Goal: Transaction & Acquisition: Book appointment/travel/reservation

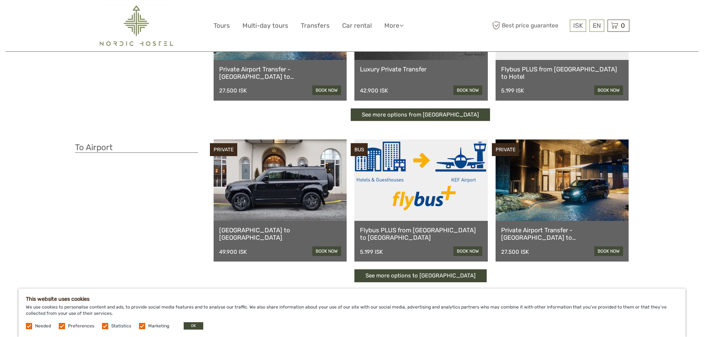
scroll to position [111, 0]
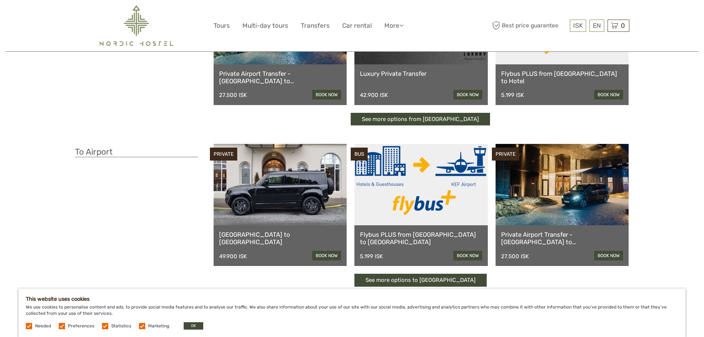
click at [618, 83] on div "Flybus PLUS from Keflavik Airport to Hotel 5.199 ISK book now" at bounding box center [562, 84] width 133 height 41
click at [616, 93] on link "book now" at bounding box center [608, 95] width 29 height 10
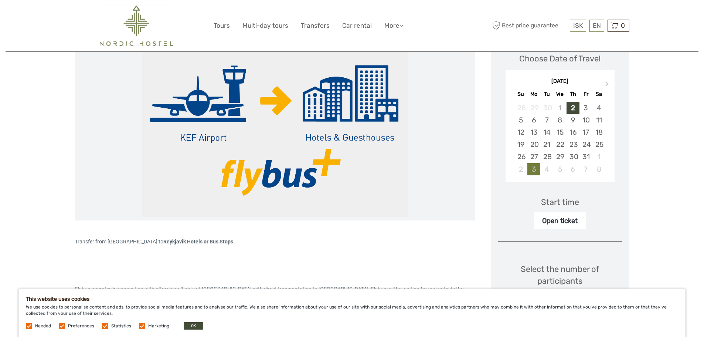
scroll to position [111, 0]
click at [598, 131] on div "18" at bounding box center [598, 132] width 13 height 12
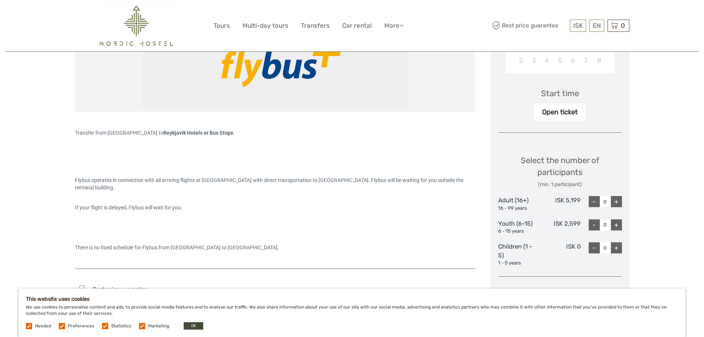
scroll to position [222, 0]
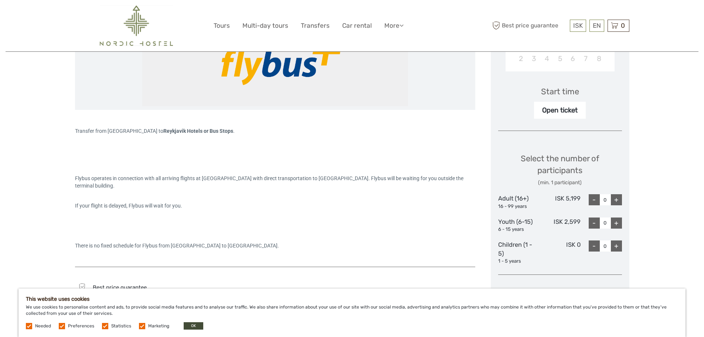
click at [618, 198] on div "+" at bounding box center [616, 199] width 11 height 11
type input "1"
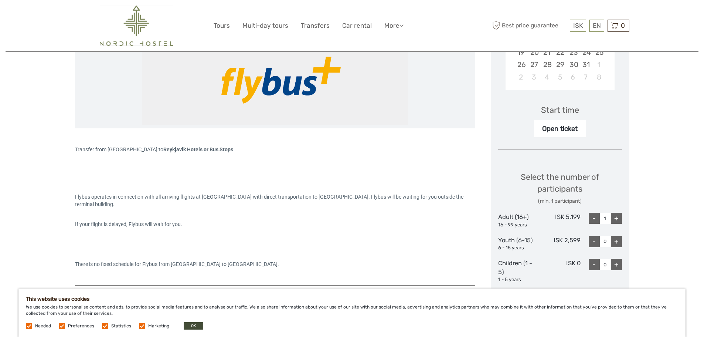
scroll to position [37, 0]
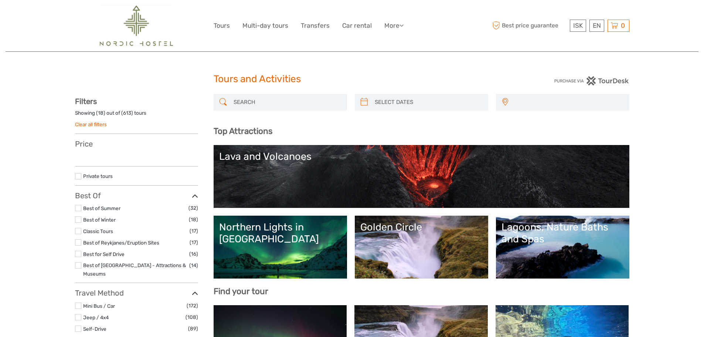
select select
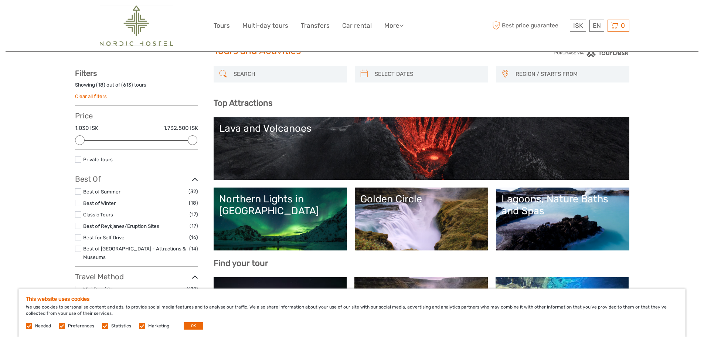
scroll to position [74, 0]
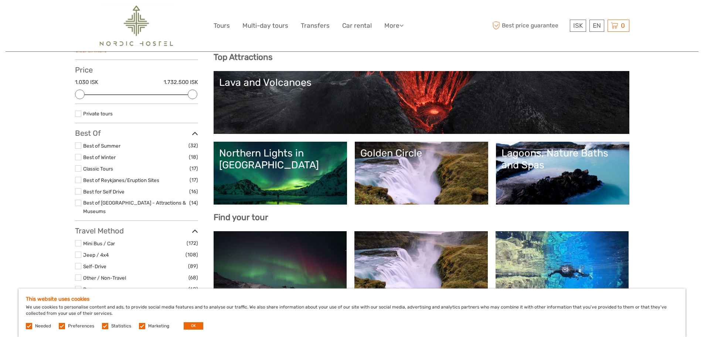
click at [331, 95] on link "Lava and Volcanoes" at bounding box center [421, 103] width 405 height 52
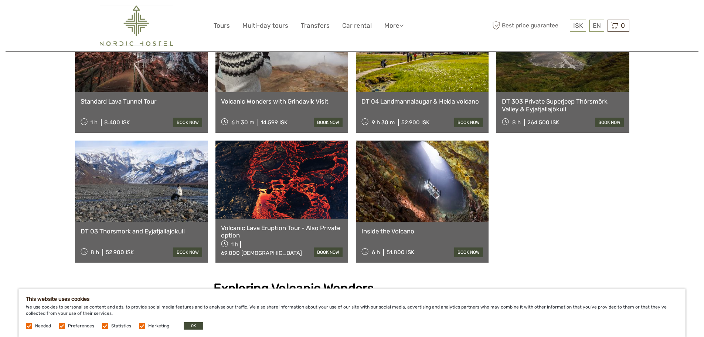
scroll to position [480, 0]
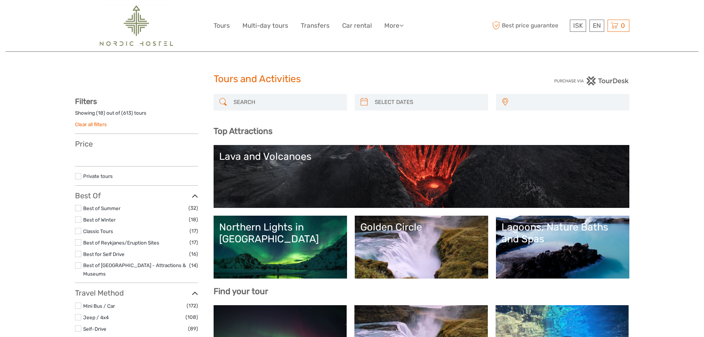
select select
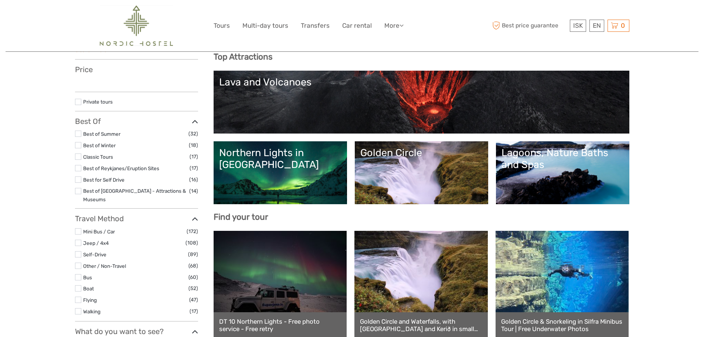
select select
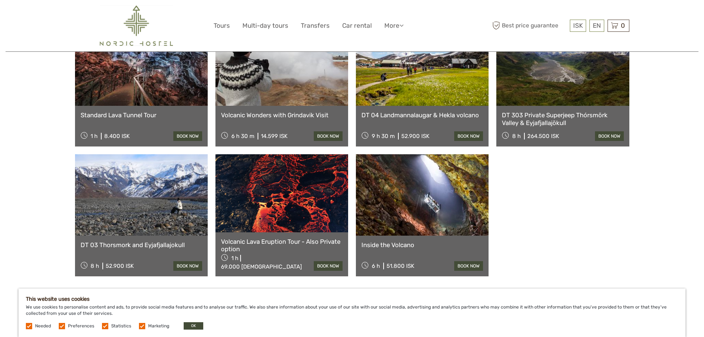
scroll to position [504, 0]
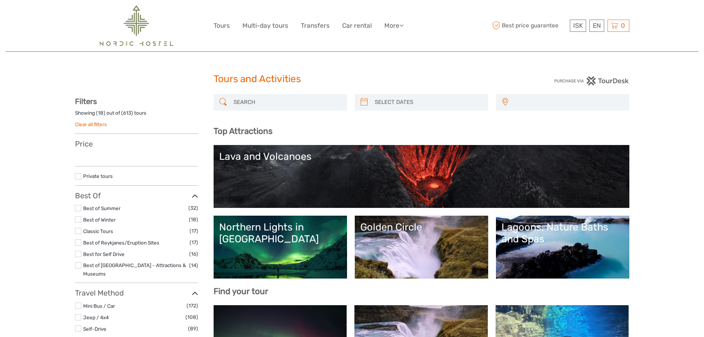
select select
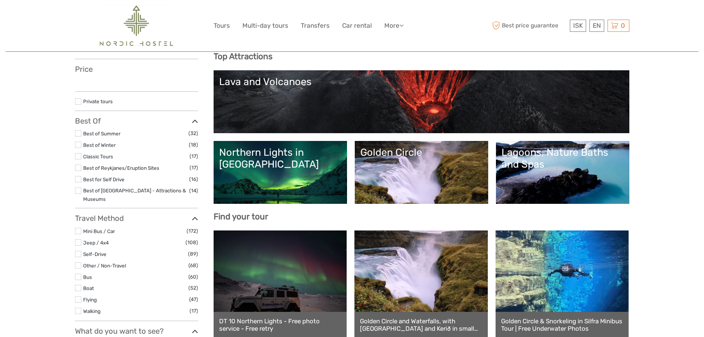
select select
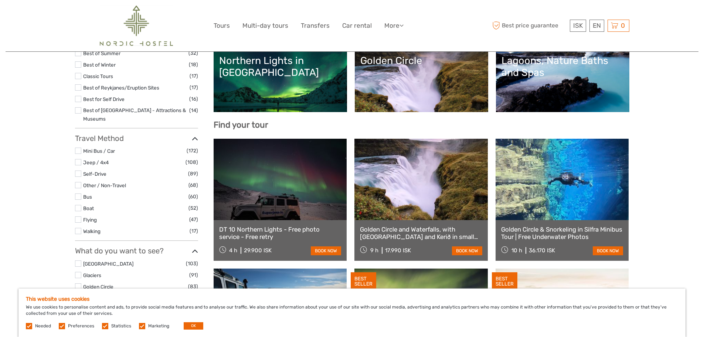
scroll to position [149, 0]
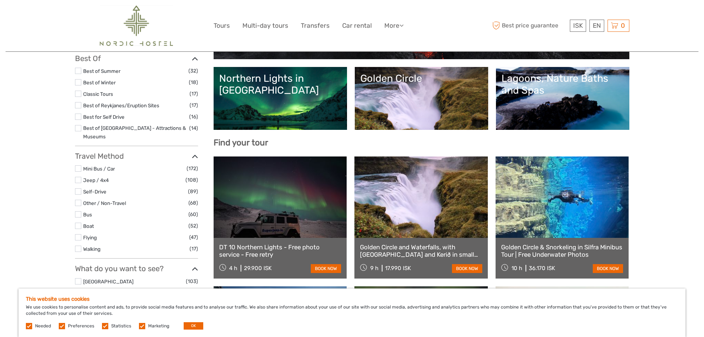
click at [383, 194] on link at bounding box center [420, 196] width 133 height 81
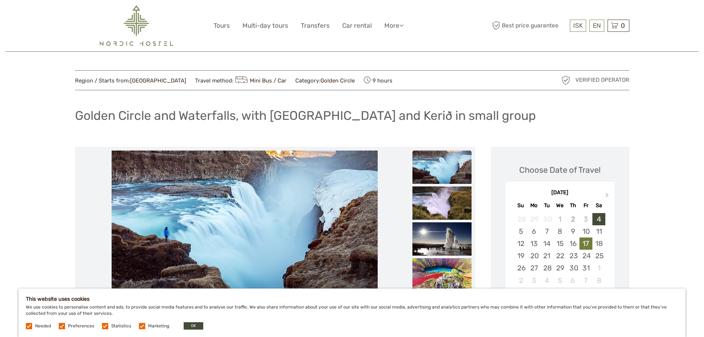
click at [587, 242] on div "17" at bounding box center [585, 243] width 13 height 12
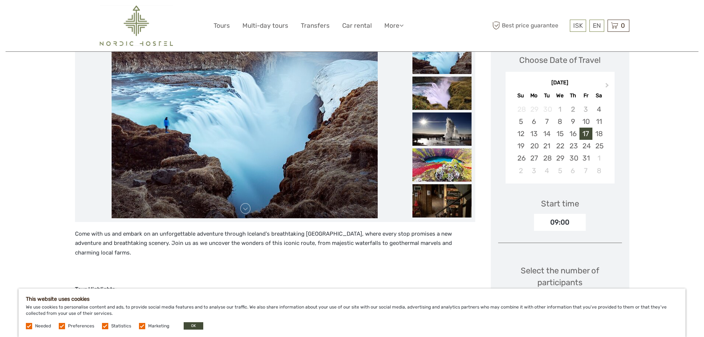
scroll to position [111, 0]
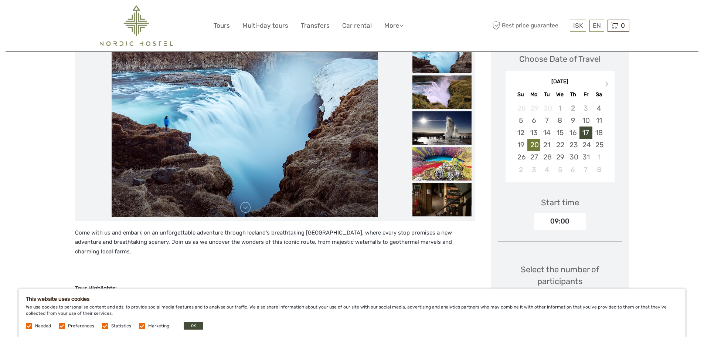
click at [538, 145] on div "20" at bounding box center [533, 145] width 13 height 12
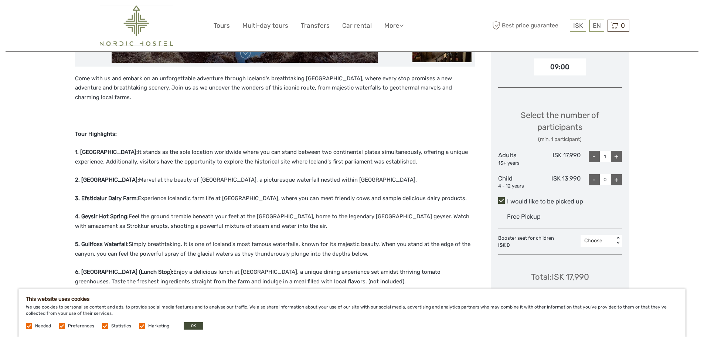
scroll to position [333, 0]
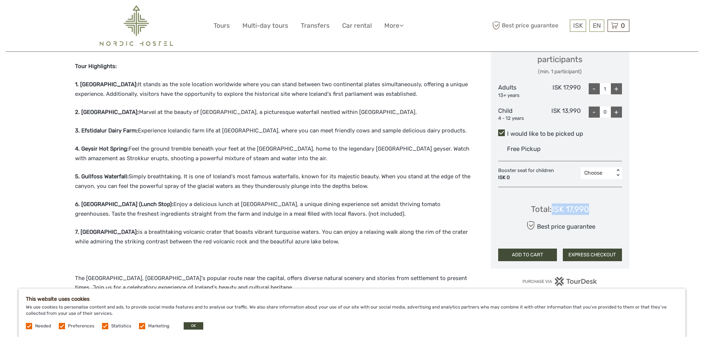
drag, startPoint x: 552, startPoint y: 209, endPoint x: 596, endPoint y: 208, distance: 44.0
click at [596, 208] on div "Total : ISK 17,990 Best price guarantee ADD TO CART EXPRESS CHECKOUT" at bounding box center [560, 227] width 124 height 68
copy div "ISK 17,990"
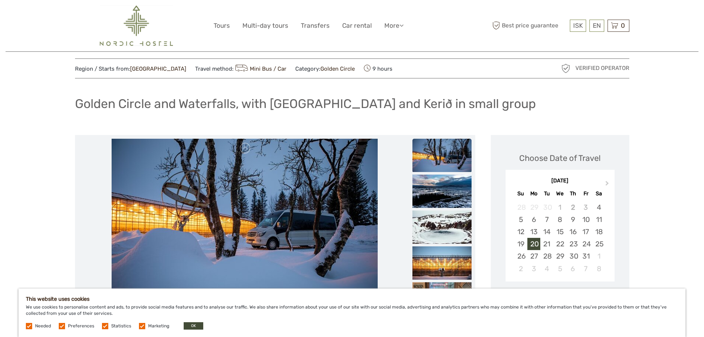
scroll to position [0, 0]
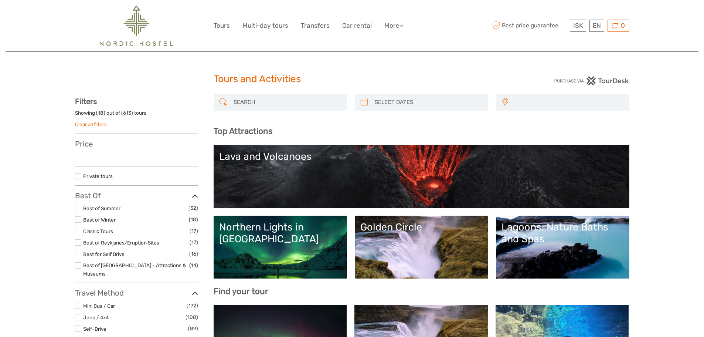
select select
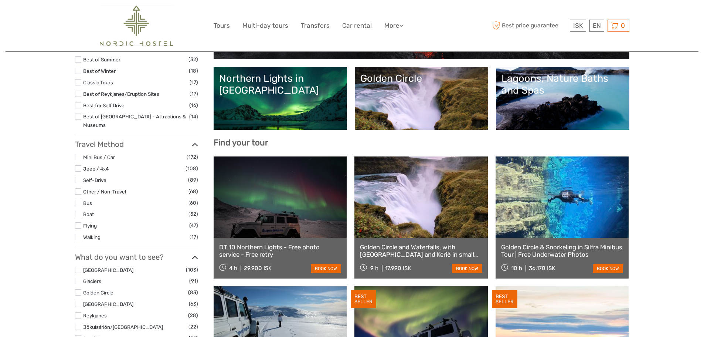
select select
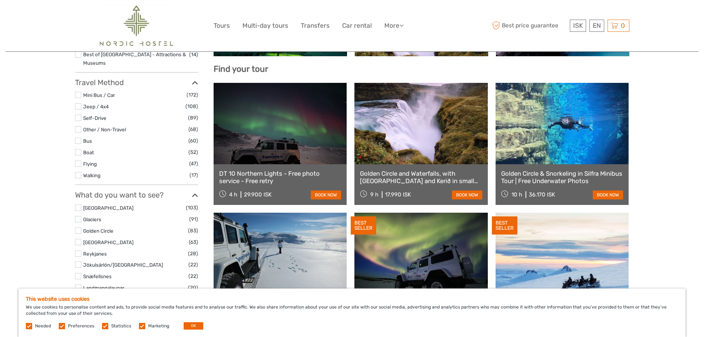
scroll to position [222, 0]
click at [421, 173] on link "Golden Circle and Waterfalls, with [GEOGRAPHIC_DATA] and Kerið in small group" at bounding box center [421, 176] width 122 height 15
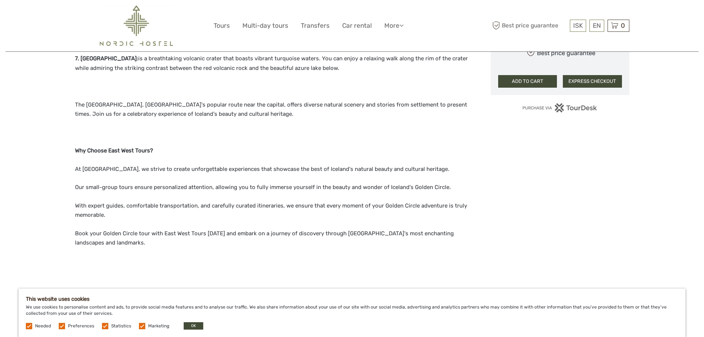
scroll to position [517, 0]
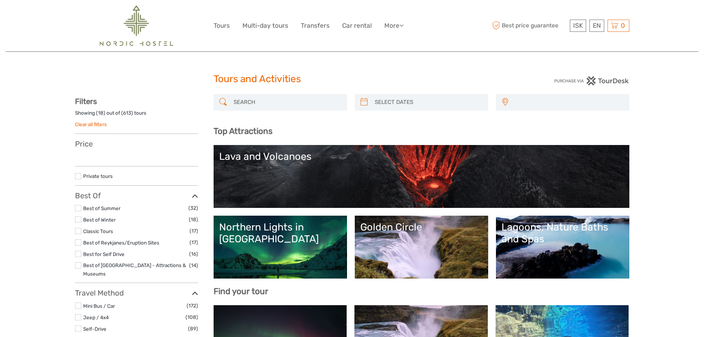
select select
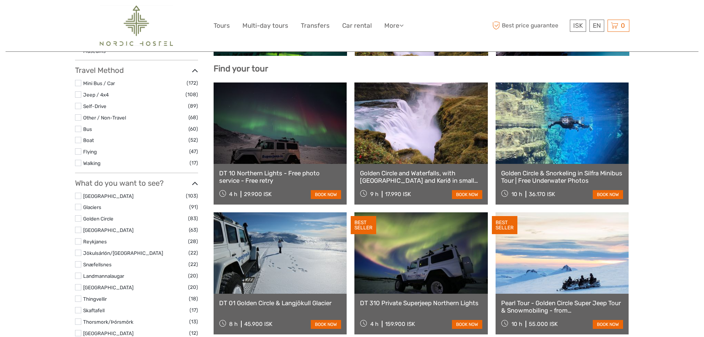
select select
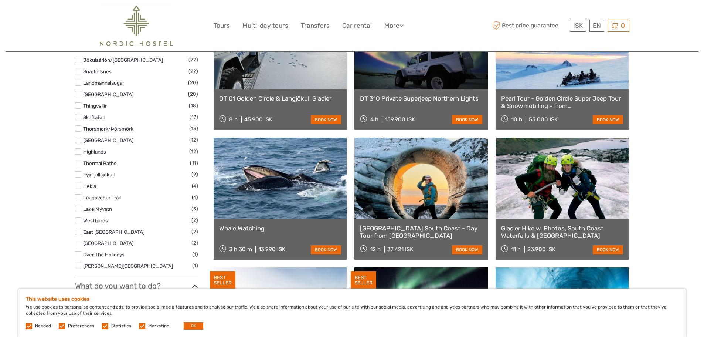
scroll to position [444, 0]
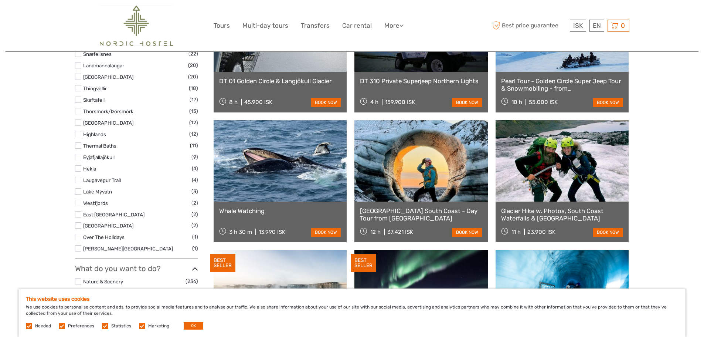
click at [247, 208] on link "Whale Watching" at bounding box center [280, 210] width 122 height 7
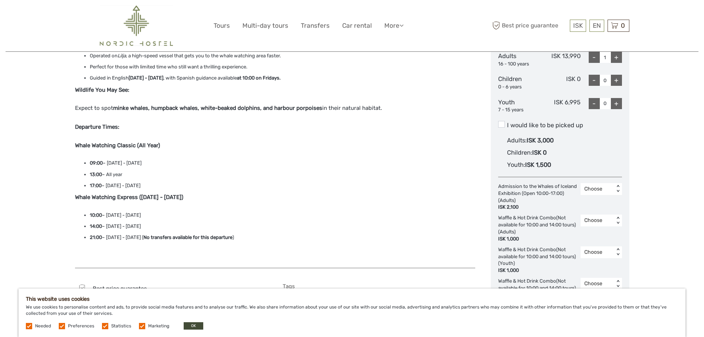
scroll to position [370, 0]
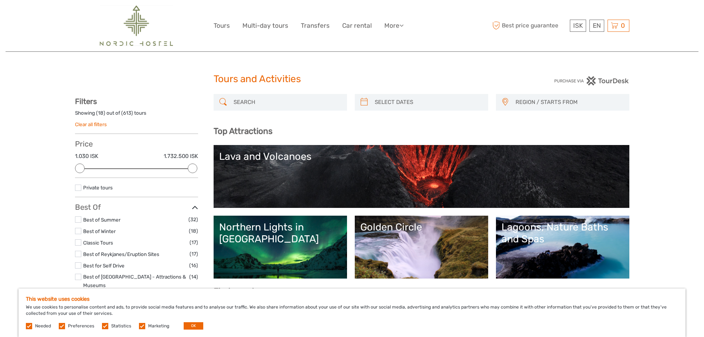
select select
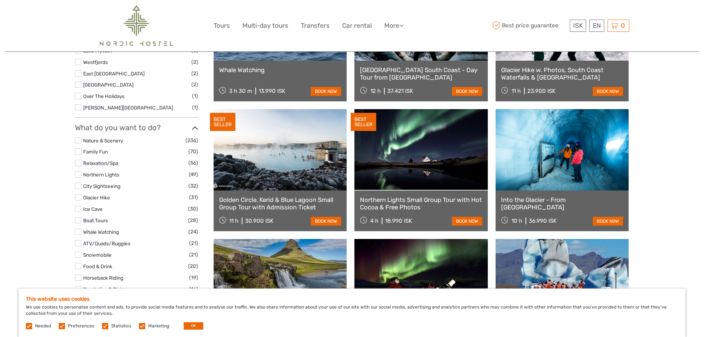
scroll to position [592, 0]
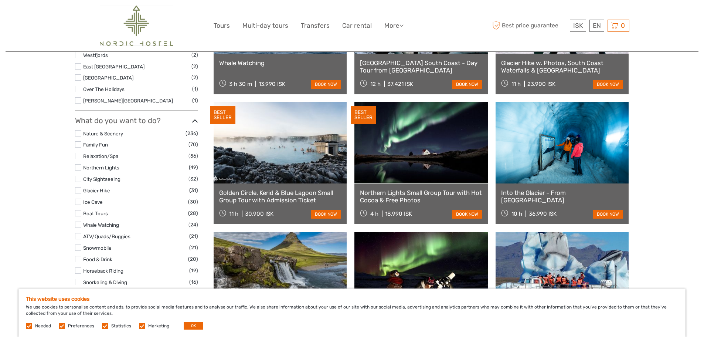
click at [568, 171] on link at bounding box center [562, 142] width 133 height 81
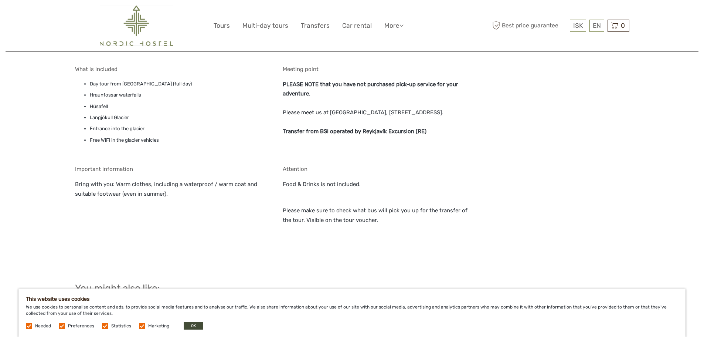
scroll to position [665, 0]
